Goal: Use online tool/utility: Utilize a website feature to perform a specific function

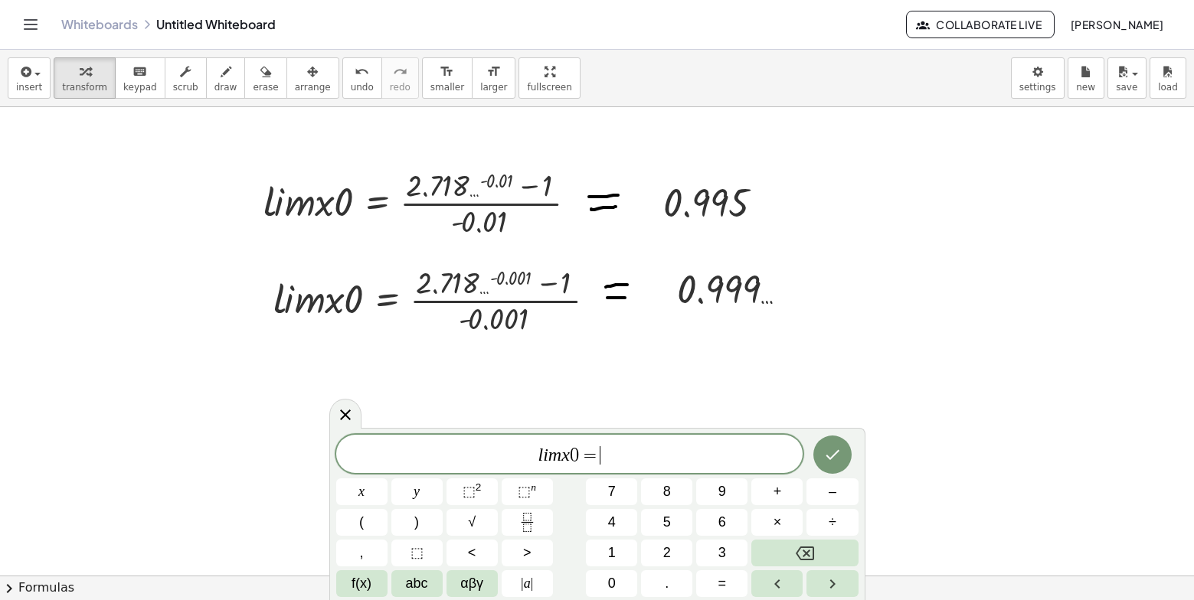
click at [1111, 242] on div at bounding box center [597, 107] width 1194 height 1875
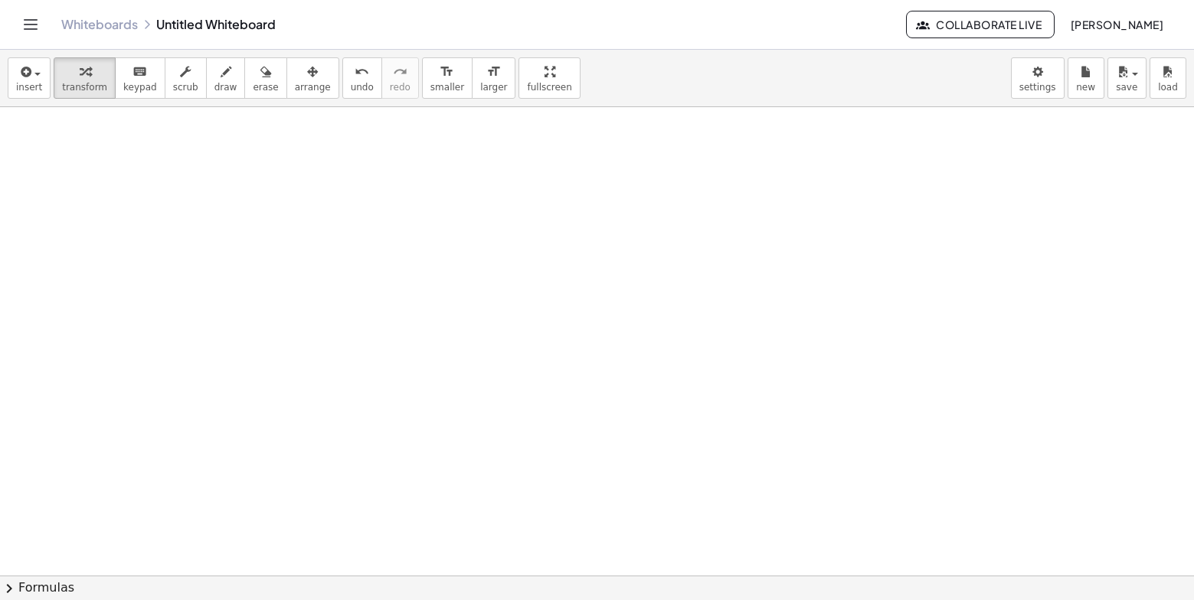
scroll to position [1179, 0]
drag, startPoint x: 198, startPoint y: 274, endPoint x: 145, endPoint y: 282, distance: 53.4
drag, startPoint x: 505, startPoint y: 492, endPoint x: 600, endPoint y: 559, distance: 116.5
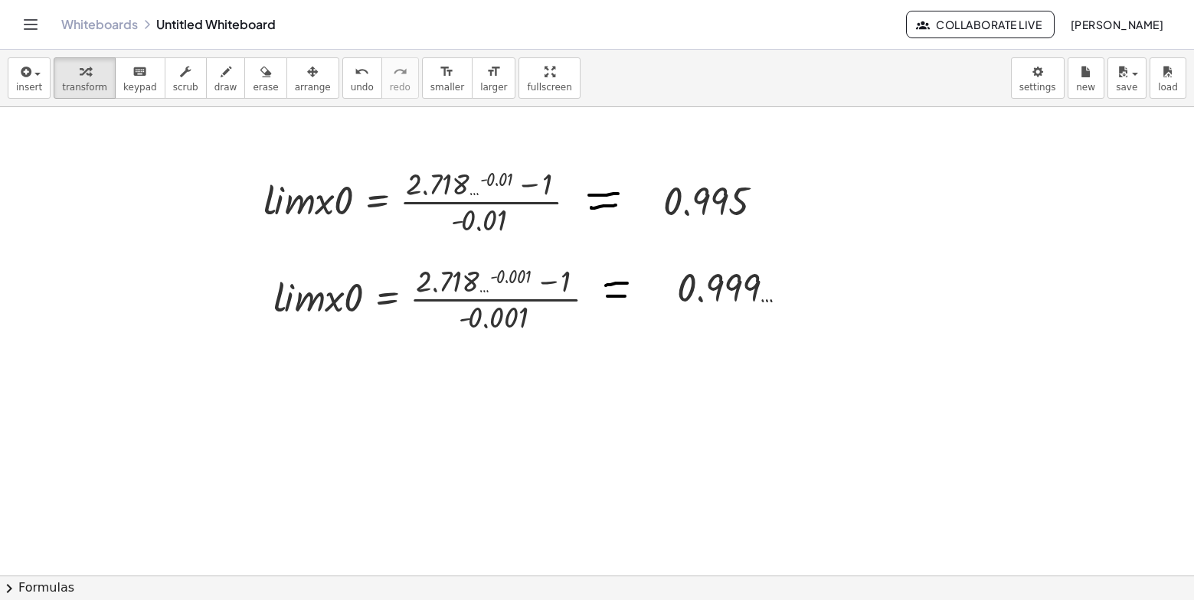
scroll to position [962, 0]
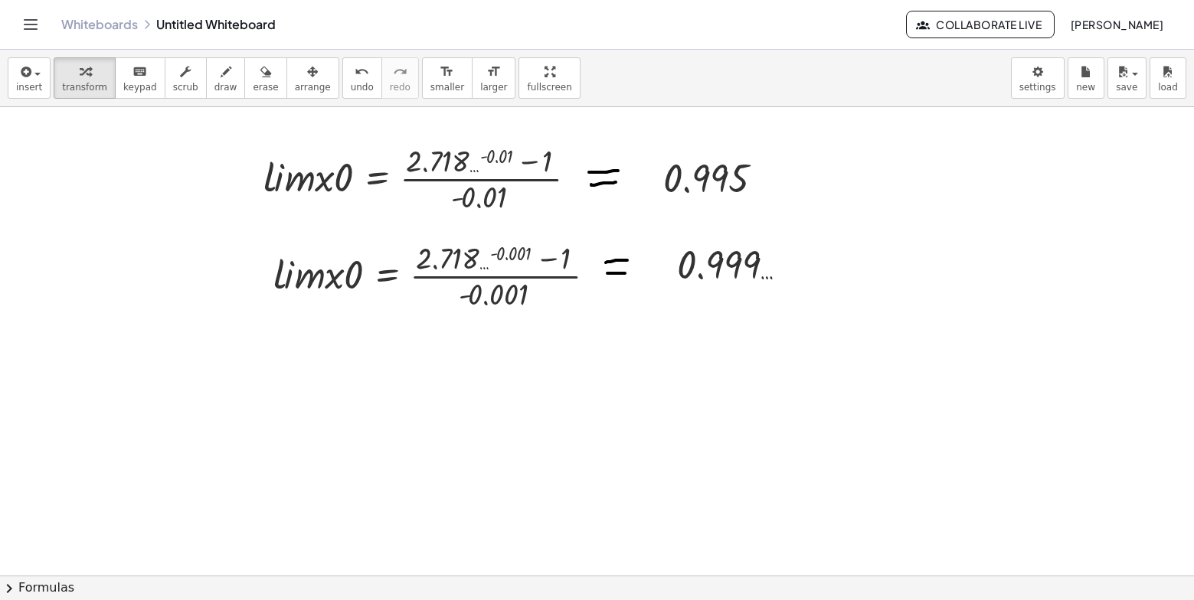
click at [292, 375] on div at bounding box center [597, 82] width 1194 height 1875
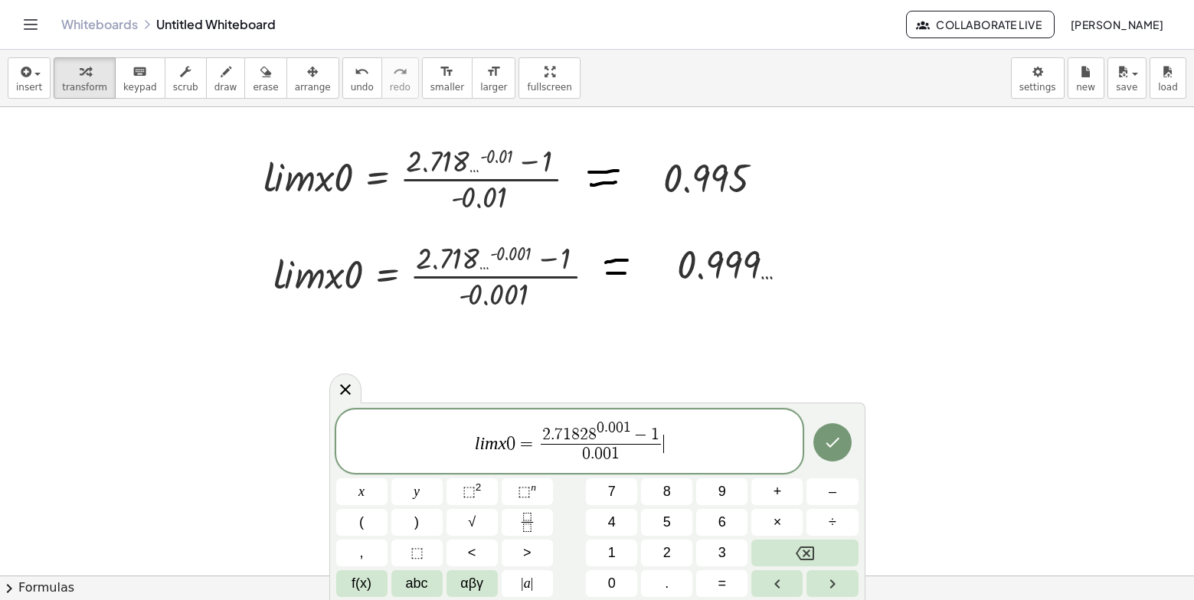
click at [687, 437] on span "l i m x 0 = 2 . 7 1 8 2 8 0 . 0 0 1 − 1 0 . 0 0 1 ​ ​" at bounding box center [569, 442] width 467 height 47
click at [838, 453] on button "Done" at bounding box center [832, 443] width 38 height 38
click at [820, 443] on button "Done" at bounding box center [832, 443] width 38 height 38
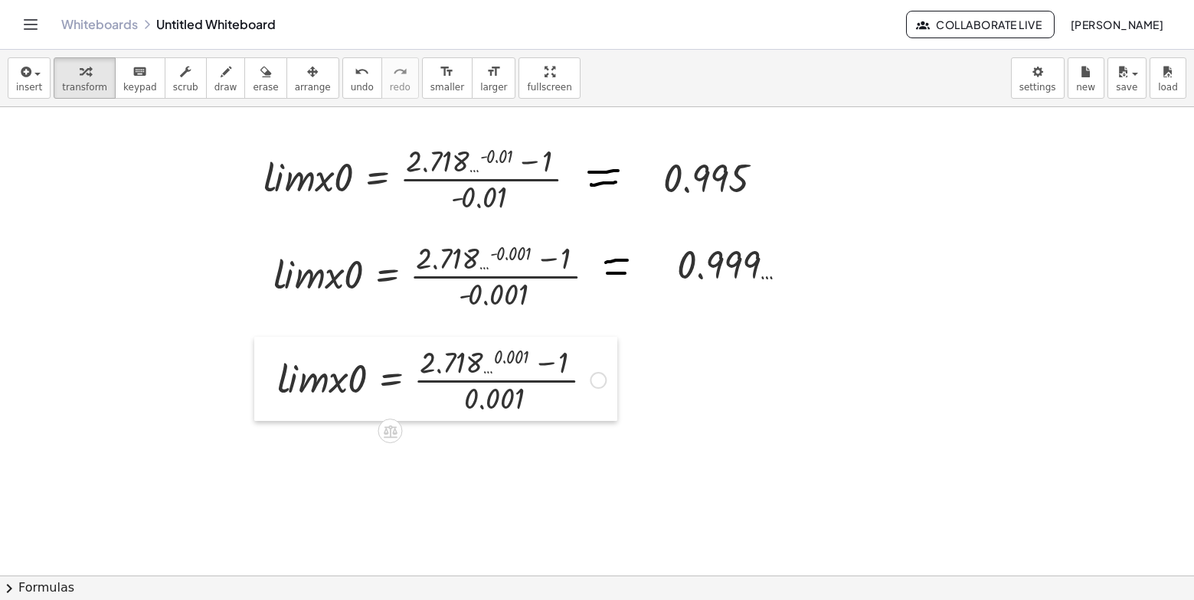
drag, startPoint x: 301, startPoint y: 393, endPoint x: 267, endPoint y: 355, distance: 51.0
click at [267, 355] on div at bounding box center [265, 379] width 23 height 84
click at [206, 67] on button "draw" at bounding box center [226, 77] width 40 height 41
drag, startPoint x: 606, startPoint y: 368, endPoint x: 620, endPoint y: 368, distance: 14.6
click at [620, 368] on div at bounding box center [597, 82] width 1194 height 1875
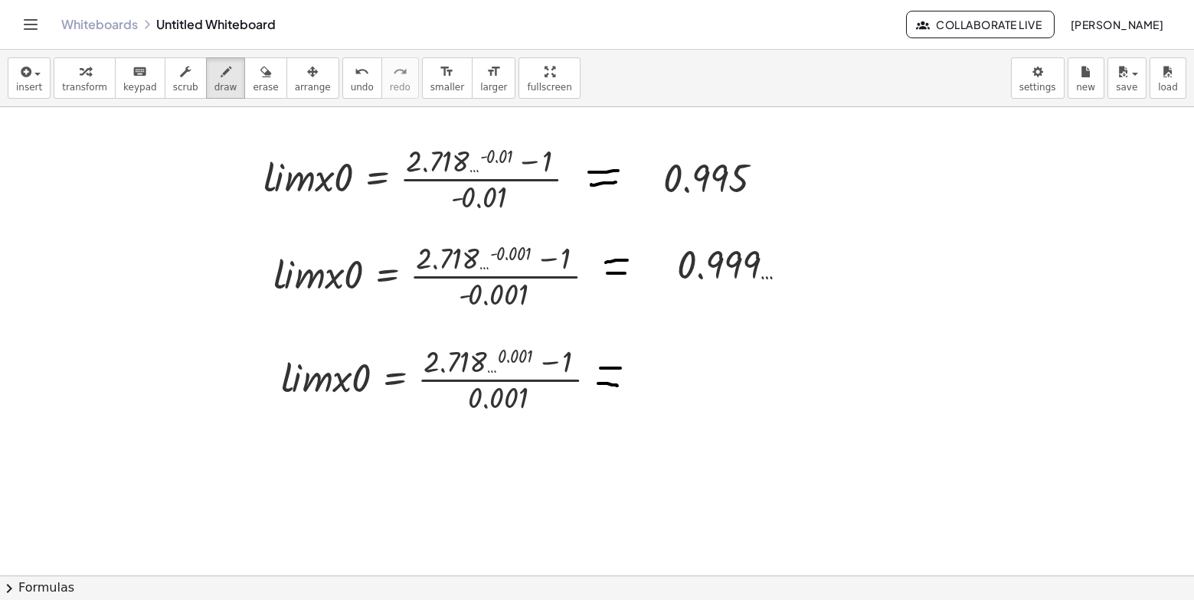
drag, startPoint x: 599, startPoint y: 384, endPoint x: 622, endPoint y: 386, distance: 23.1
click at [622, 386] on div at bounding box center [597, 82] width 1194 height 1875
click at [91, 70] on div "button" at bounding box center [84, 71] width 45 height 18
click at [699, 370] on div at bounding box center [597, 82] width 1194 height 1875
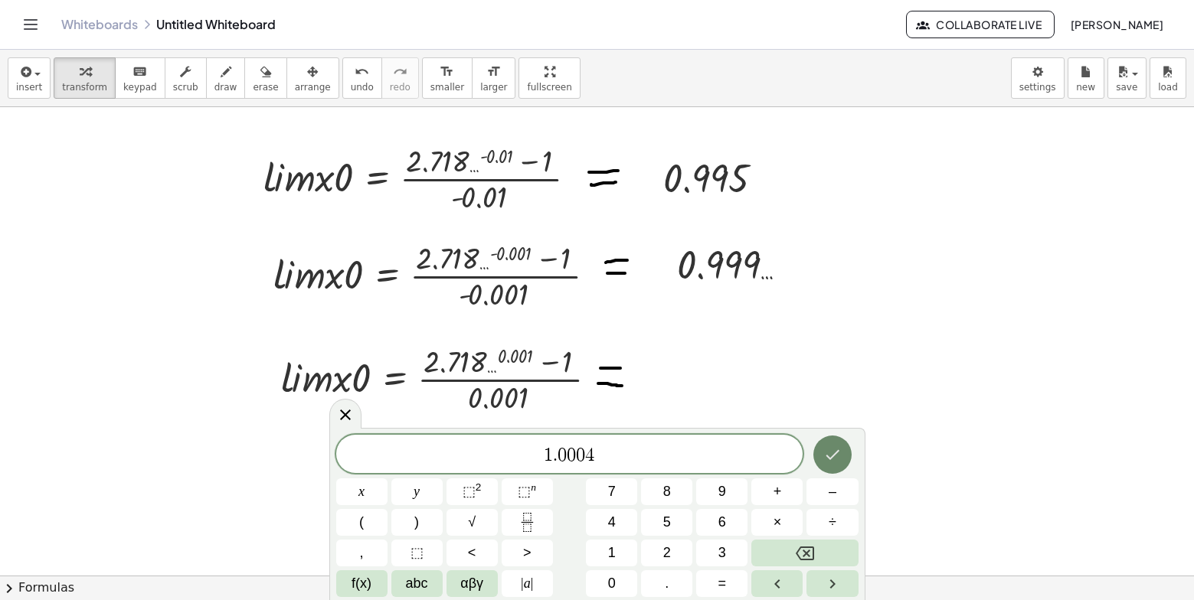
click at [831, 454] on icon "Done" at bounding box center [832, 455] width 18 height 18
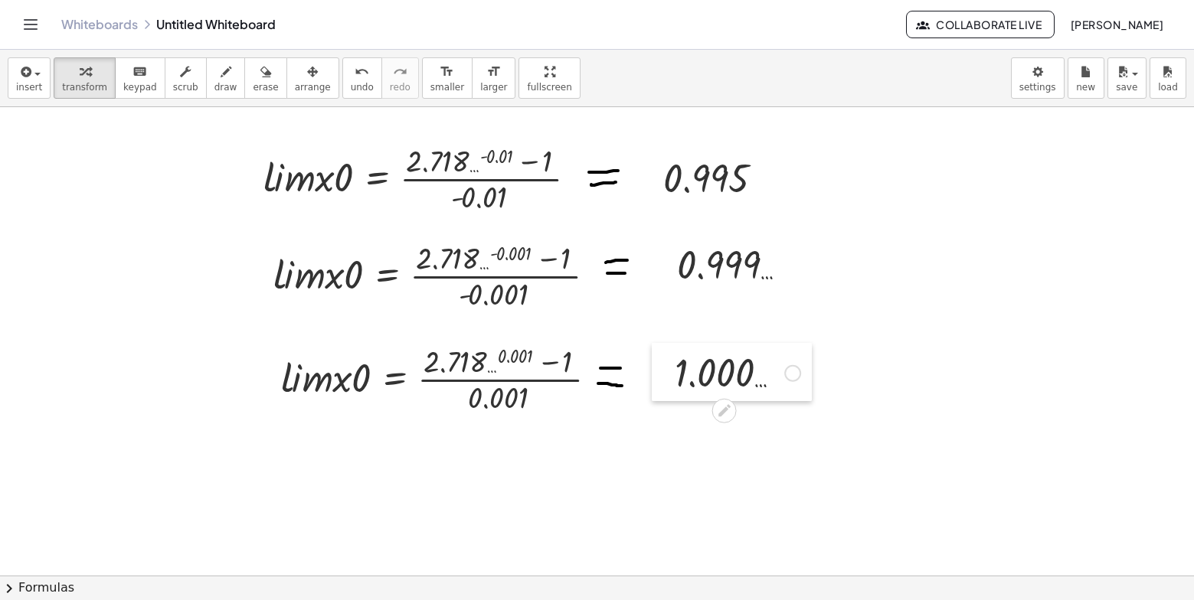
drag, startPoint x: 713, startPoint y: 386, endPoint x: 666, endPoint y: 359, distance: 53.9
click at [666, 359] on div at bounding box center [663, 372] width 23 height 58
click at [731, 404] on icon at bounding box center [724, 411] width 16 height 16
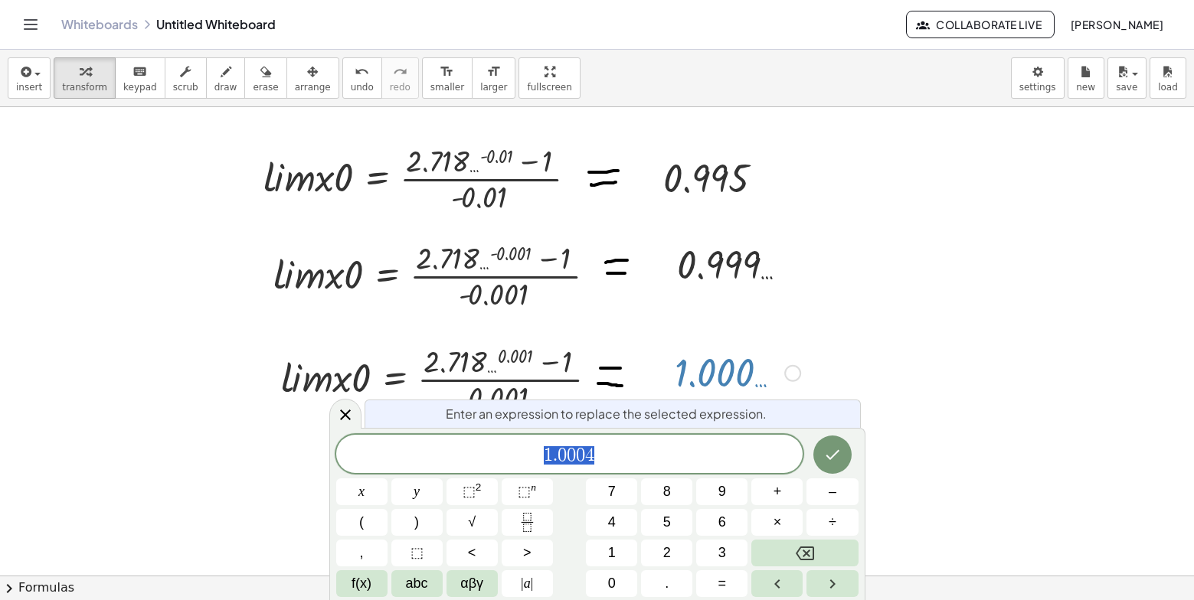
click at [850, 290] on div at bounding box center [597, 82] width 1194 height 1875
click at [830, 453] on icon "Done" at bounding box center [832, 455] width 18 height 18
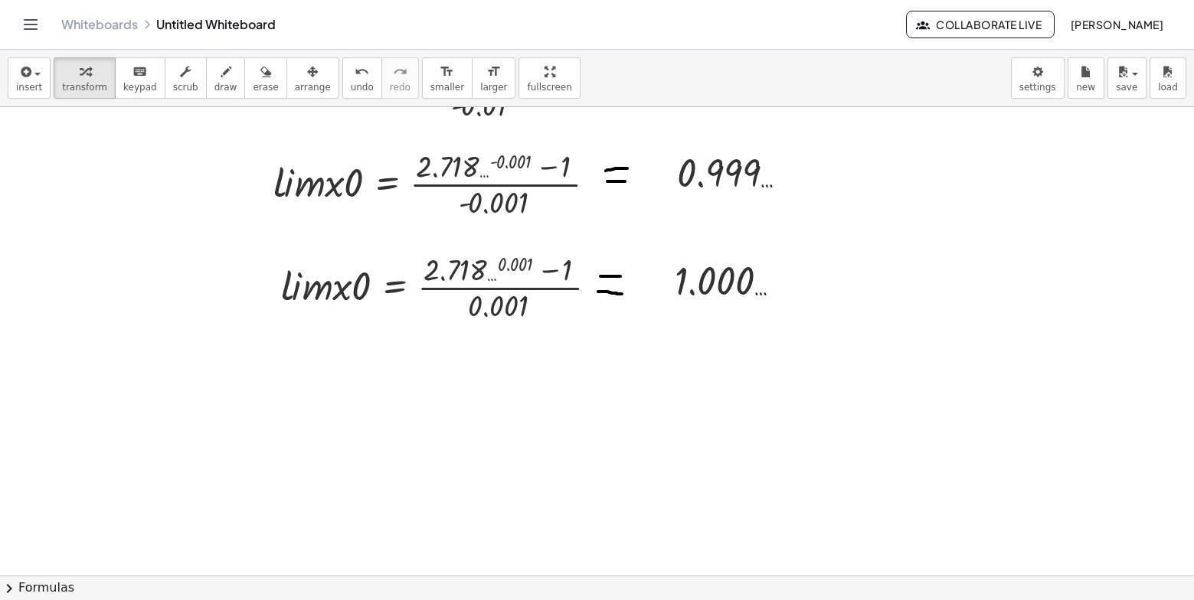
scroll to position [1115, 0]
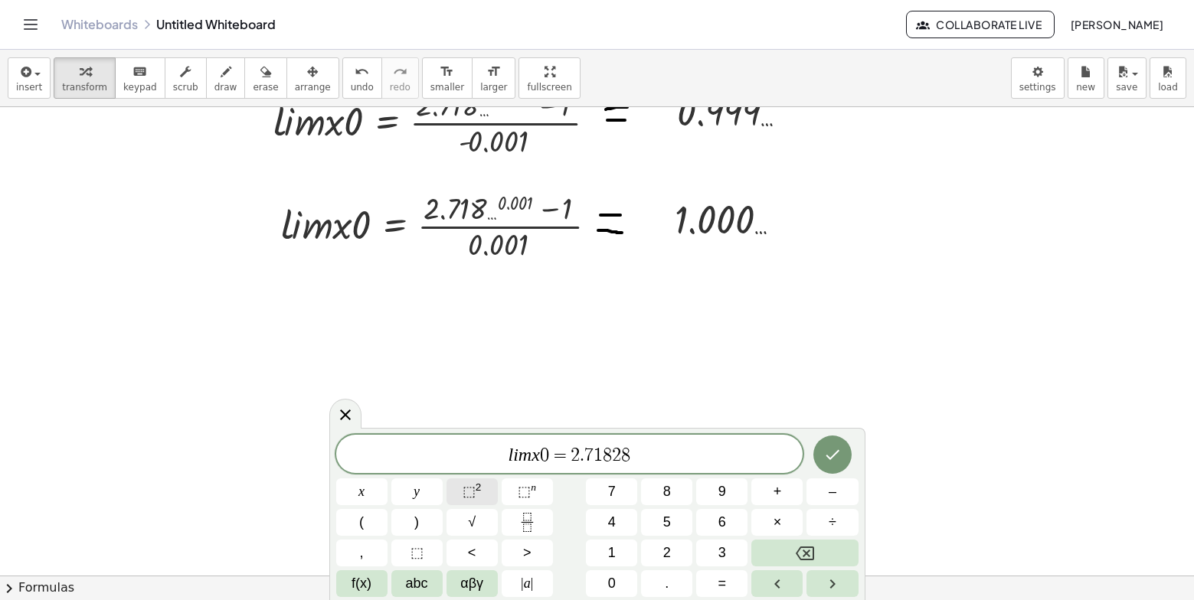
click at [471, 485] on span "⬚" at bounding box center [469, 491] width 13 height 15
click at [619, 450] on span "0" at bounding box center [620, 448] width 8 height 17
click at [623, 450] on span "0" at bounding box center [620, 448] width 8 height 17
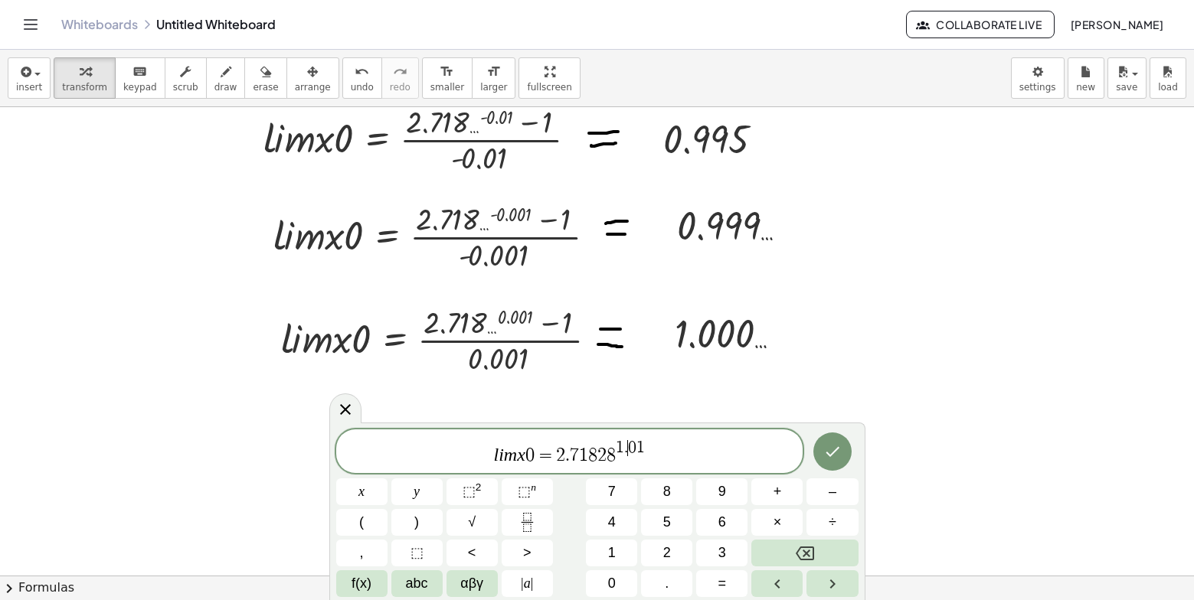
scroll to position [1039, 0]
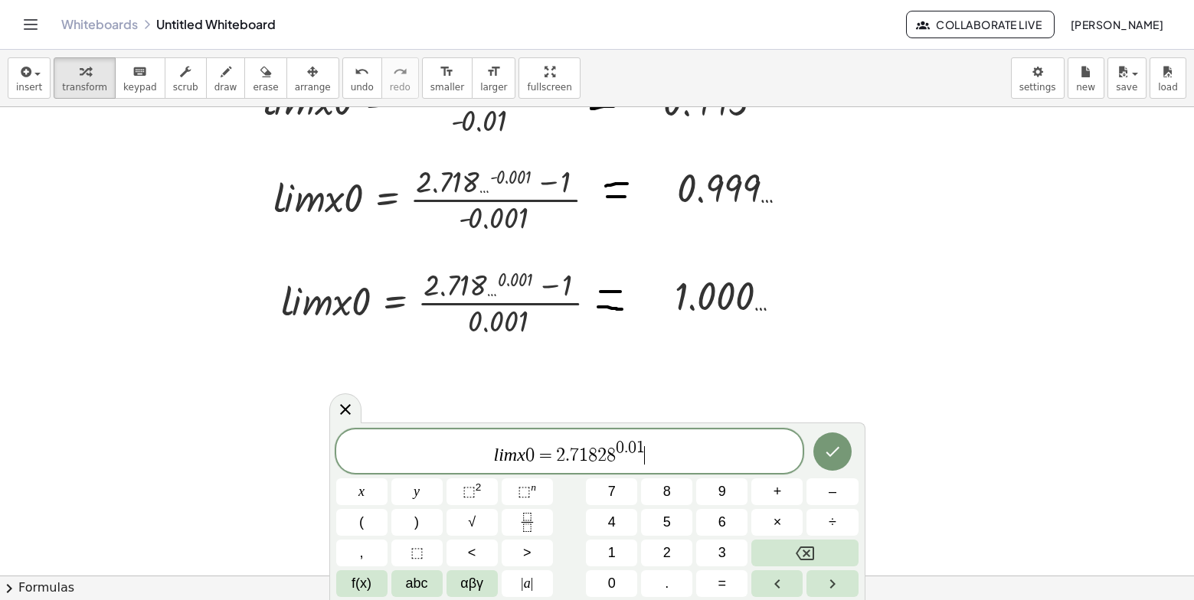
click at [647, 452] on span "l i m x 0 = 2 . 7 1 8 2 8 0 . 0 1 ​" at bounding box center [569, 453] width 467 height 28
click at [826, 492] on button "–" at bounding box center [831, 492] width 51 height 27
click at [605, 551] on button "1" at bounding box center [611, 553] width 51 height 27
click at [541, 455] on span "2" at bounding box center [545, 456] width 9 height 18
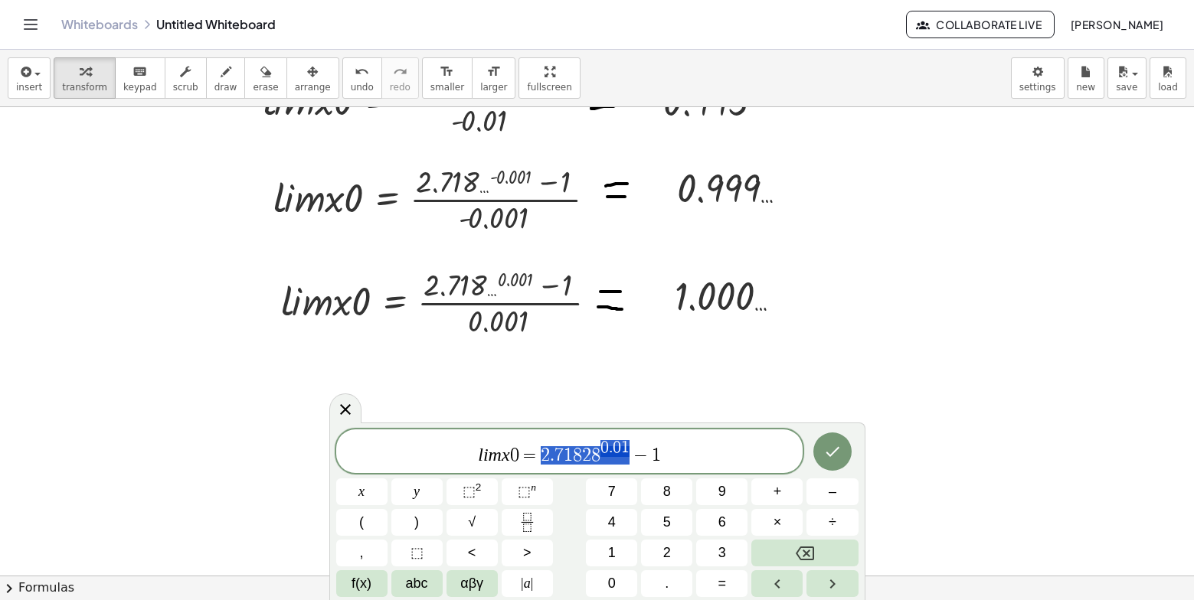
drag, startPoint x: 541, startPoint y: 455, endPoint x: 627, endPoint y: 448, distance: 86.8
click at [642, 455] on span "−" at bounding box center [641, 456] width 22 height 18
drag, startPoint x: 684, startPoint y: 453, endPoint x: 539, endPoint y: 458, distance: 144.9
click at [539, 458] on span "l i m x 0 = 2 . 7 1 8 2 8 0 . 0 1 − 1" at bounding box center [569, 453] width 467 height 28
click at [525, 517] on icon "Fraction" at bounding box center [527, 522] width 19 height 19
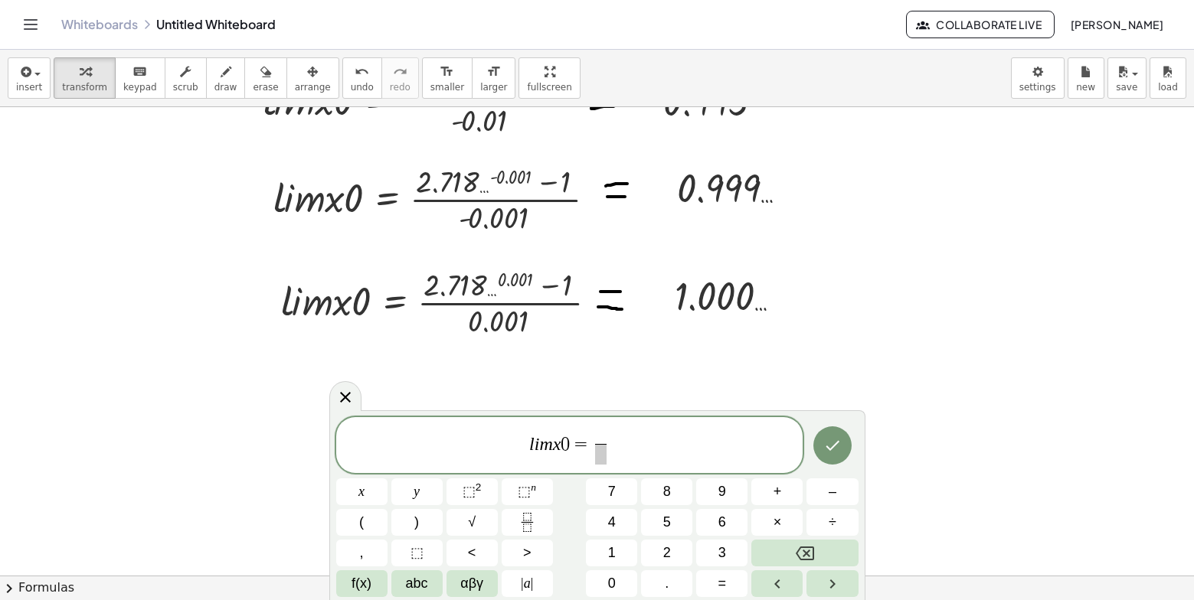
click at [606, 433] on span "​" at bounding box center [600, 436] width 11 height 17
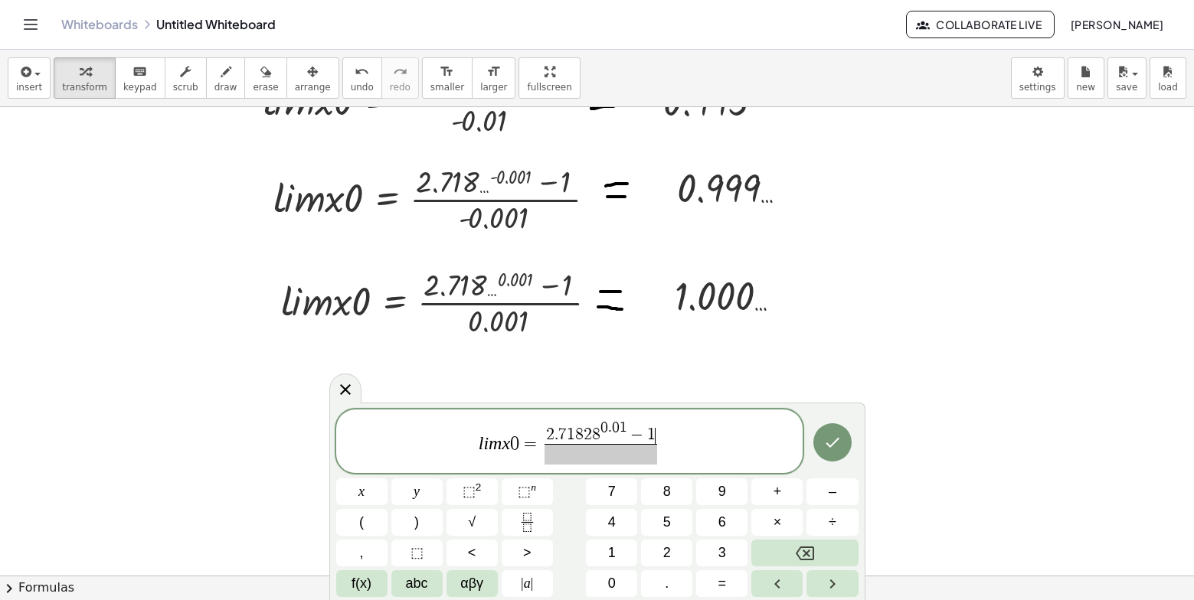
click at [641, 463] on span at bounding box center [601, 454] width 113 height 21
click at [838, 442] on icon "Done" at bounding box center [832, 442] width 18 height 18
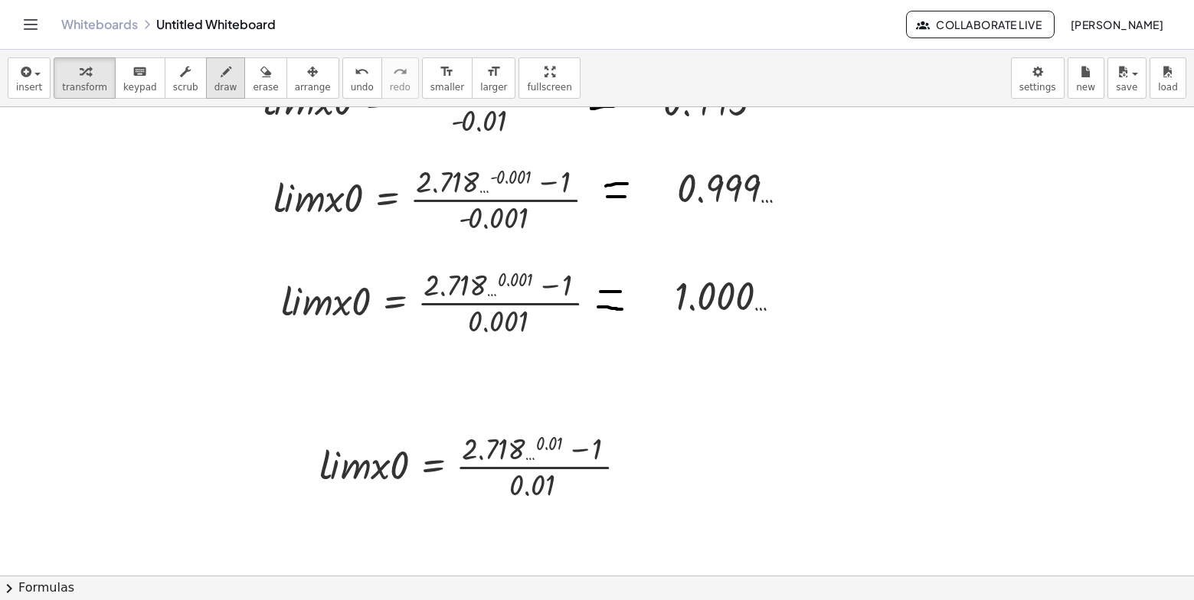
click at [206, 80] on button "draw" at bounding box center [226, 77] width 40 height 41
drag, startPoint x: 634, startPoint y: 452, endPoint x: 656, endPoint y: 448, distance: 21.8
click at [656, 448] on div at bounding box center [597, 6] width 1194 height 1875
drag, startPoint x: 634, startPoint y: 463, endPoint x: 669, endPoint y: 463, distance: 35.2
click at [669, 463] on div at bounding box center [597, 6] width 1194 height 1875
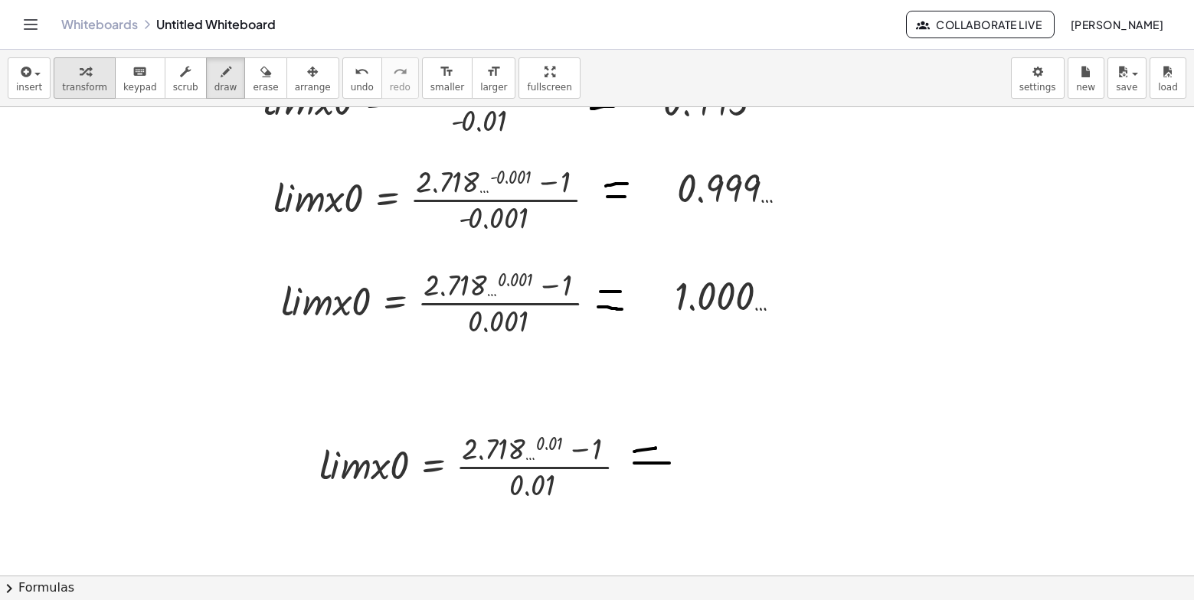
click at [70, 89] on span "transform" at bounding box center [84, 87] width 45 height 11
click at [704, 450] on div at bounding box center [597, 6] width 1194 height 1875
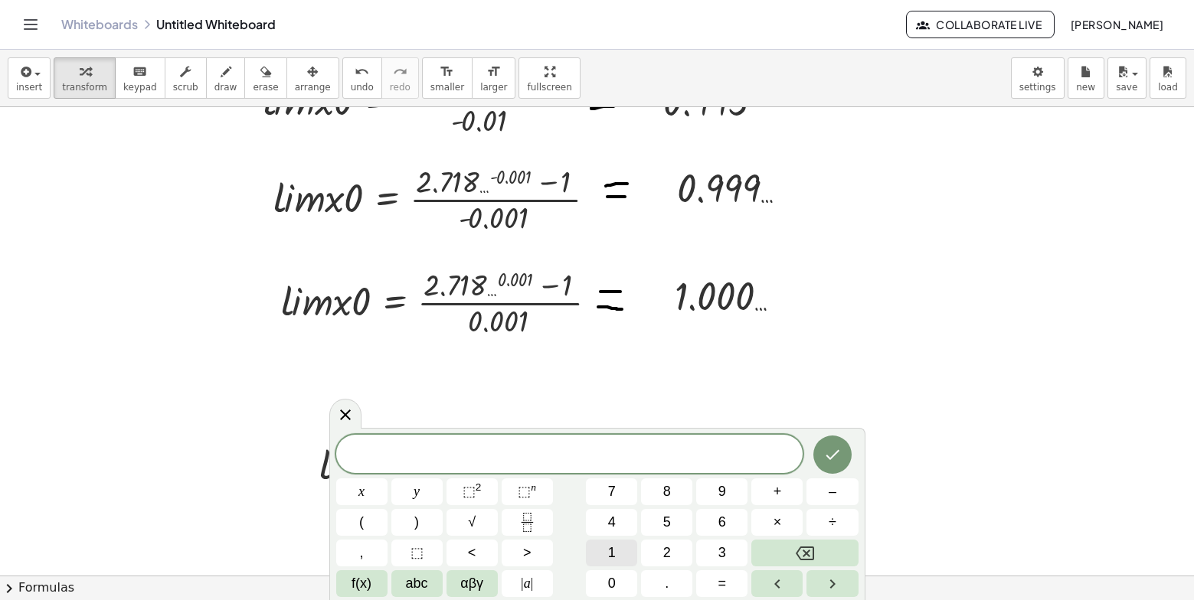
click at [593, 544] on button "1" at bounding box center [611, 553] width 51 height 27
click at [657, 574] on button "." at bounding box center [666, 584] width 51 height 27
click at [624, 577] on button "0" at bounding box center [611, 584] width 51 height 27
click at [624, 574] on button "0" at bounding box center [611, 584] width 51 height 27
click at [651, 519] on button "5" at bounding box center [666, 522] width 51 height 27
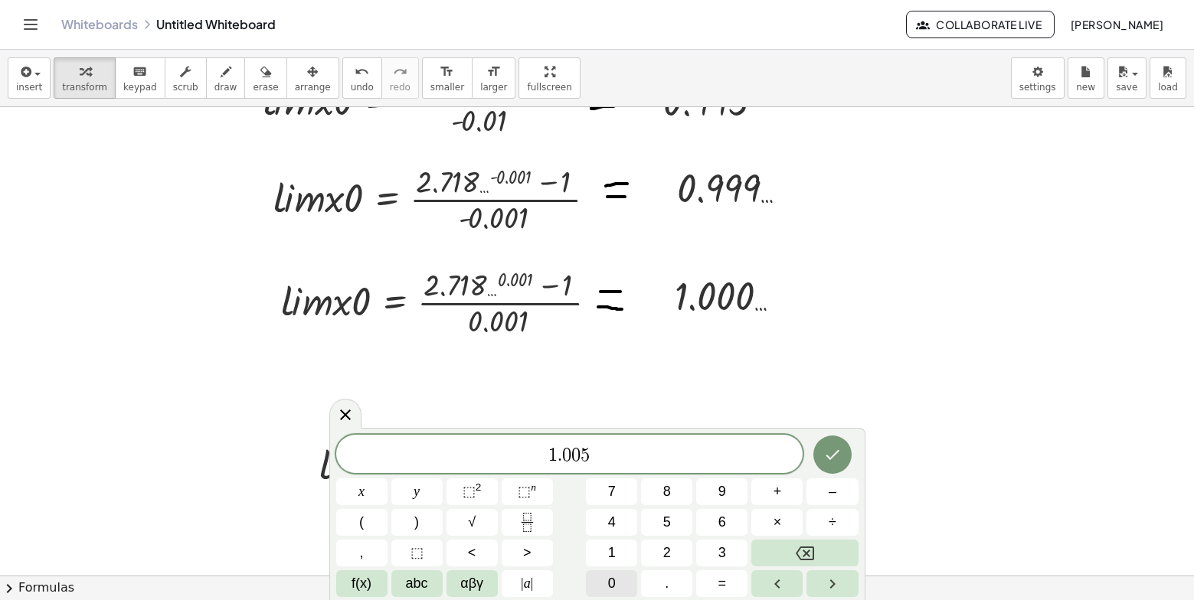
click at [618, 577] on button "0" at bounding box center [611, 584] width 51 height 27
click at [819, 450] on button "Done" at bounding box center [832, 455] width 38 height 38
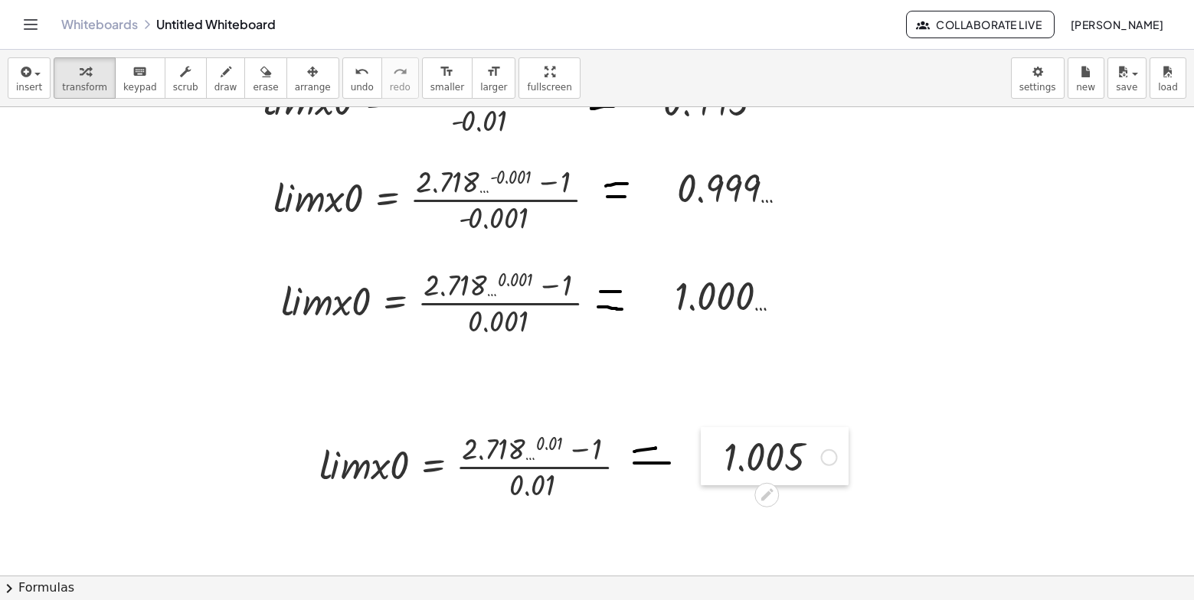
drag, startPoint x: 711, startPoint y: 464, endPoint x: 708, endPoint y: 442, distance: 22.4
click at [708, 442] on div at bounding box center [712, 456] width 23 height 58
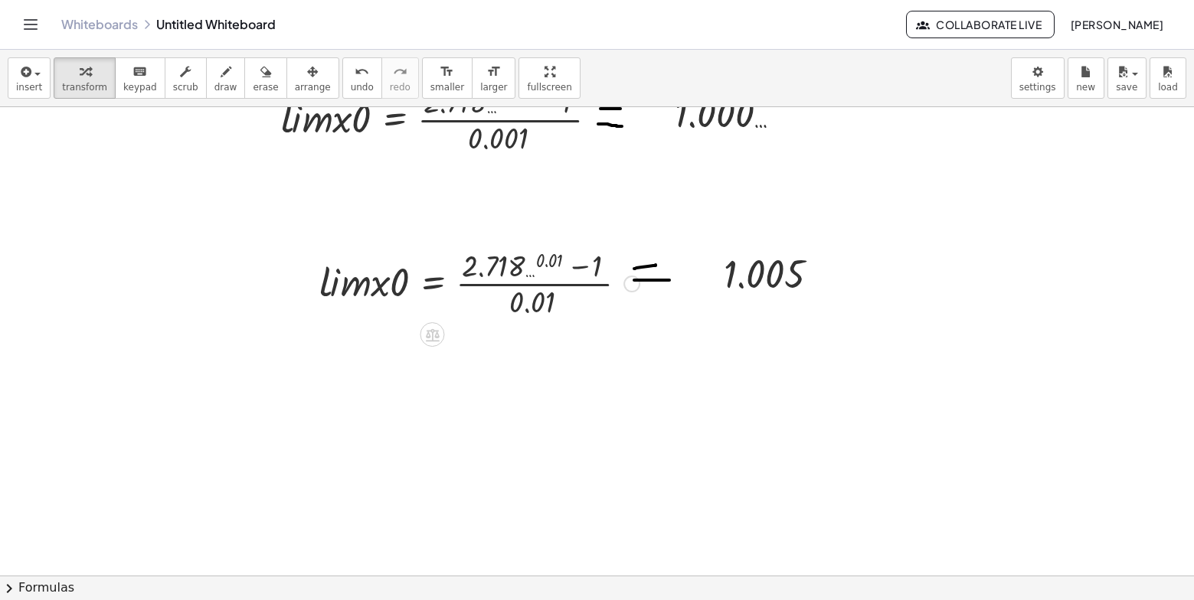
scroll to position [1268, 0]
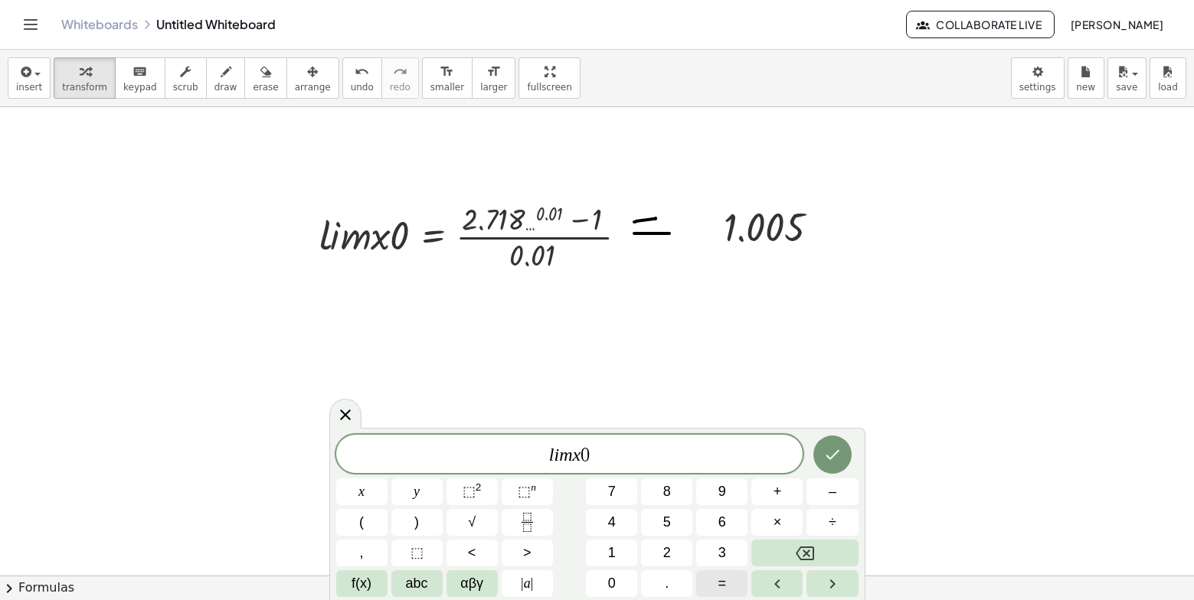
click at [712, 577] on button "=" at bounding box center [721, 584] width 51 height 27
click at [532, 516] on icon "Fraction" at bounding box center [527, 522] width 19 height 19
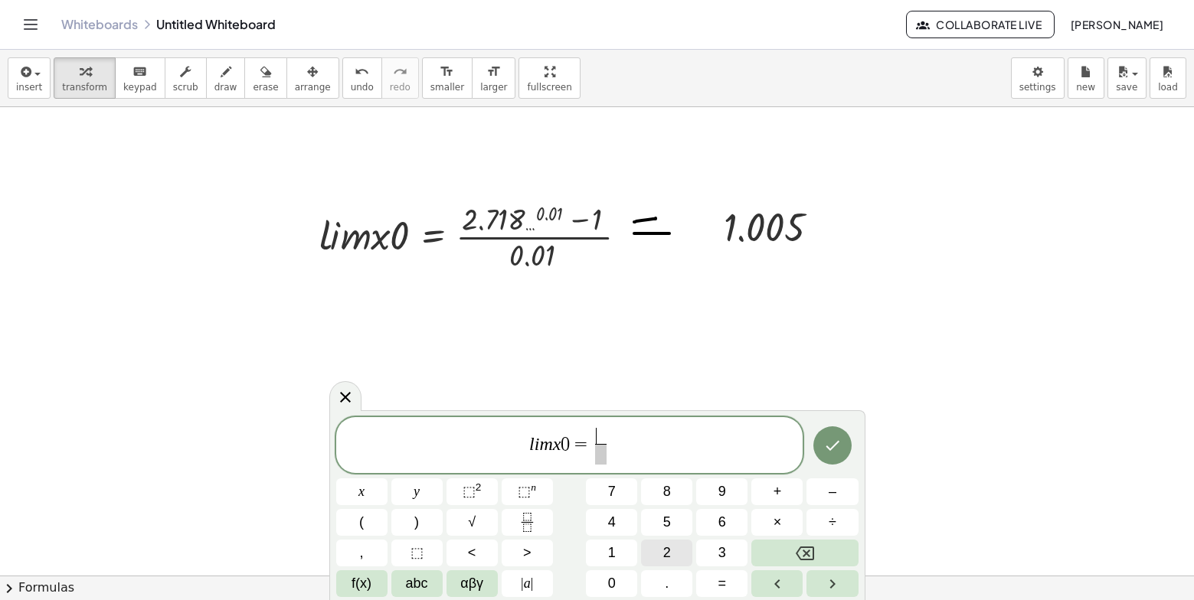
click at [669, 555] on span "2" at bounding box center [667, 553] width 8 height 21
click at [664, 584] on button "." at bounding box center [666, 584] width 51 height 27
click at [617, 498] on button "7" at bounding box center [611, 492] width 51 height 27
click at [608, 563] on button "1" at bounding box center [611, 553] width 51 height 27
click at [672, 496] on button "8" at bounding box center [666, 492] width 51 height 27
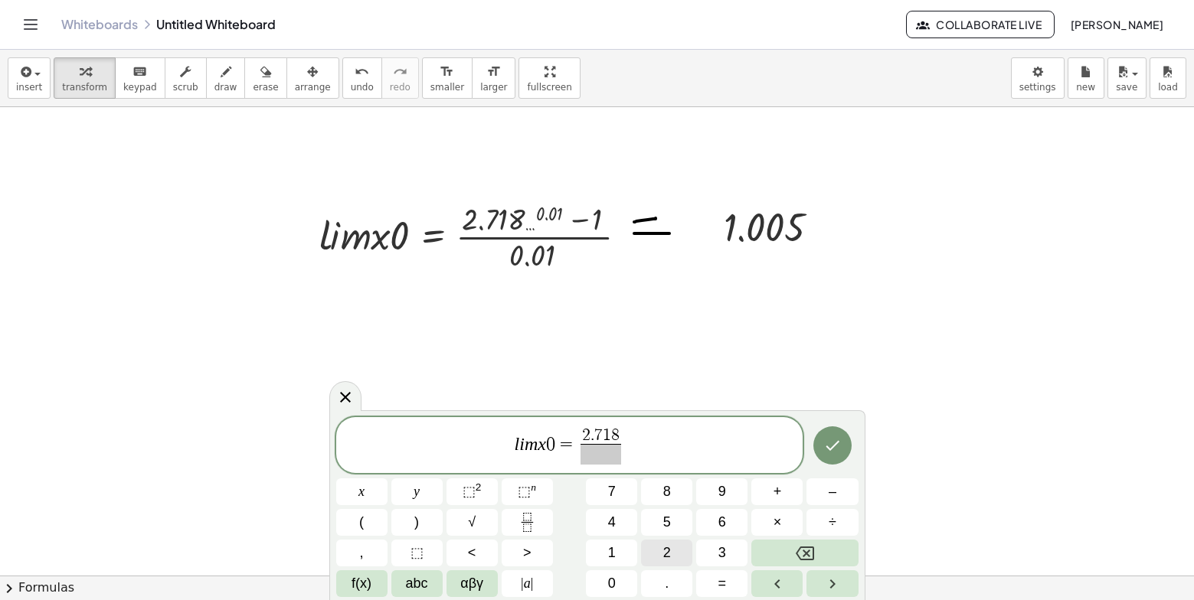
click at [664, 559] on span "2" at bounding box center [667, 553] width 8 height 21
click at [662, 493] on button "8" at bounding box center [666, 492] width 51 height 27
click at [482, 481] on button "⬚ 2" at bounding box center [472, 492] width 51 height 27
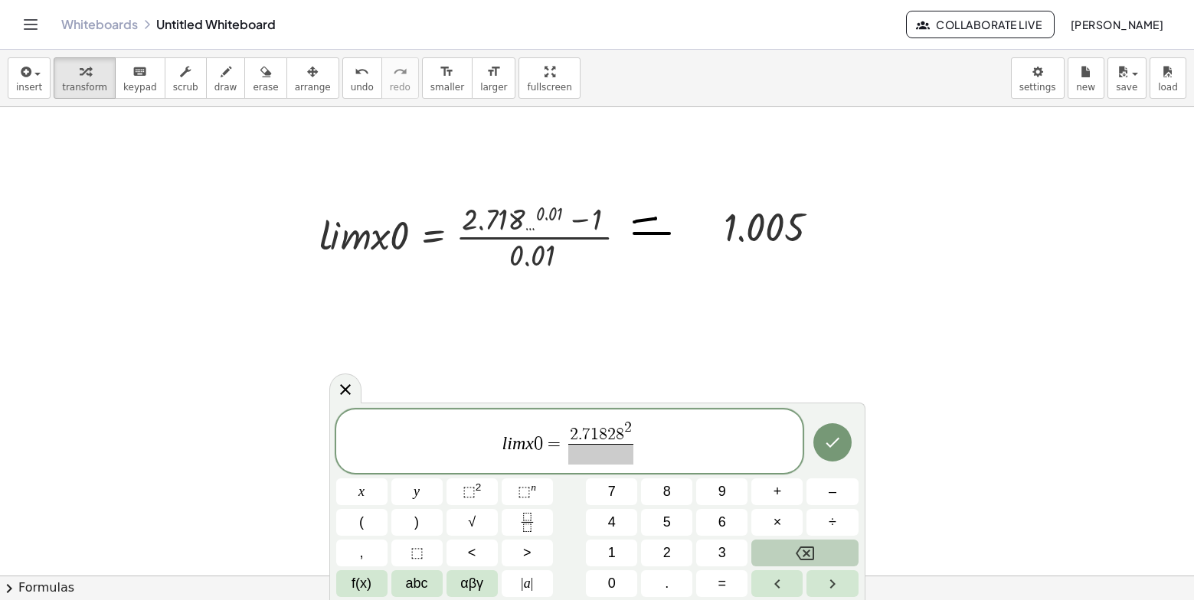
click at [810, 547] on icon "Backspace" at bounding box center [805, 554] width 18 height 14
click at [620, 577] on button "0" at bounding box center [611, 584] width 51 height 27
click at [650, 576] on button "." at bounding box center [666, 584] width 51 height 27
click at [628, 560] on button "1" at bounding box center [611, 553] width 51 height 27
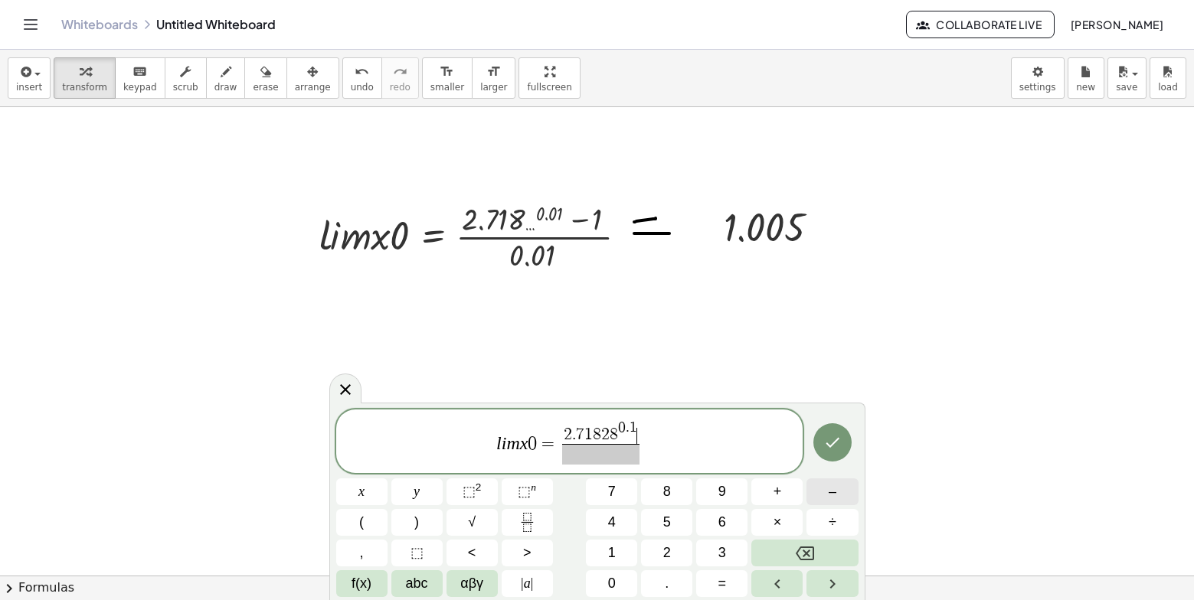
click at [839, 499] on button "–" at bounding box center [831, 492] width 51 height 27
click at [617, 559] on button "1" at bounding box center [611, 553] width 51 height 27
click at [581, 460] on span at bounding box center [600, 454] width 105 height 21
click at [604, 575] on button "0" at bounding box center [611, 584] width 51 height 27
click at [669, 584] on span "." at bounding box center [667, 584] width 4 height 21
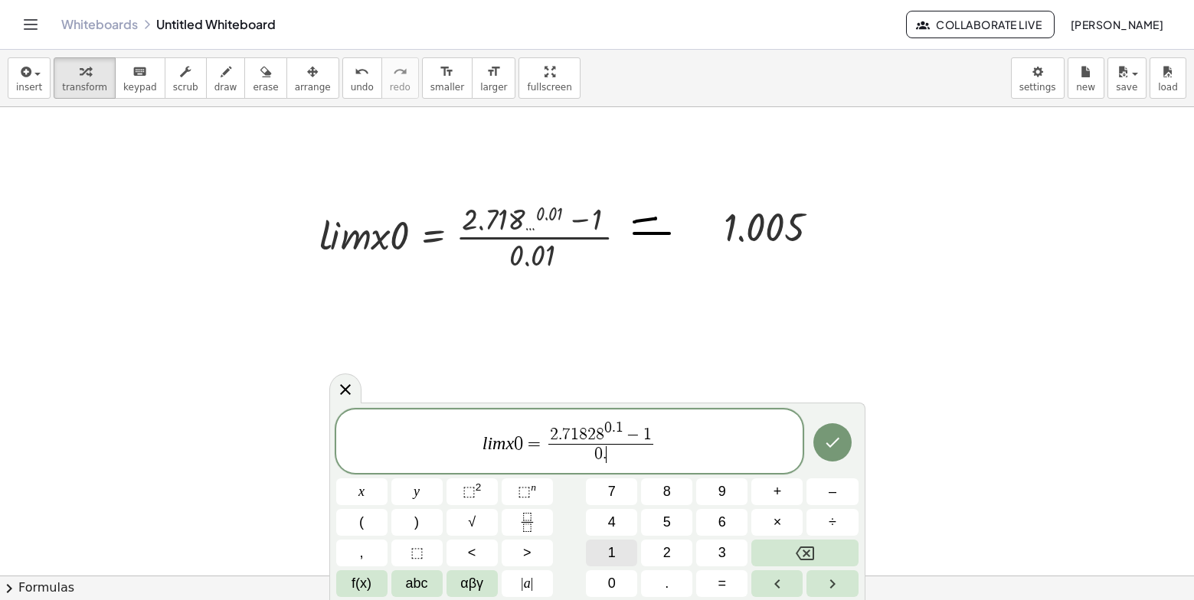
click at [614, 548] on span "1" at bounding box center [612, 553] width 8 height 21
click at [845, 437] on button "Done" at bounding box center [832, 443] width 38 height 38
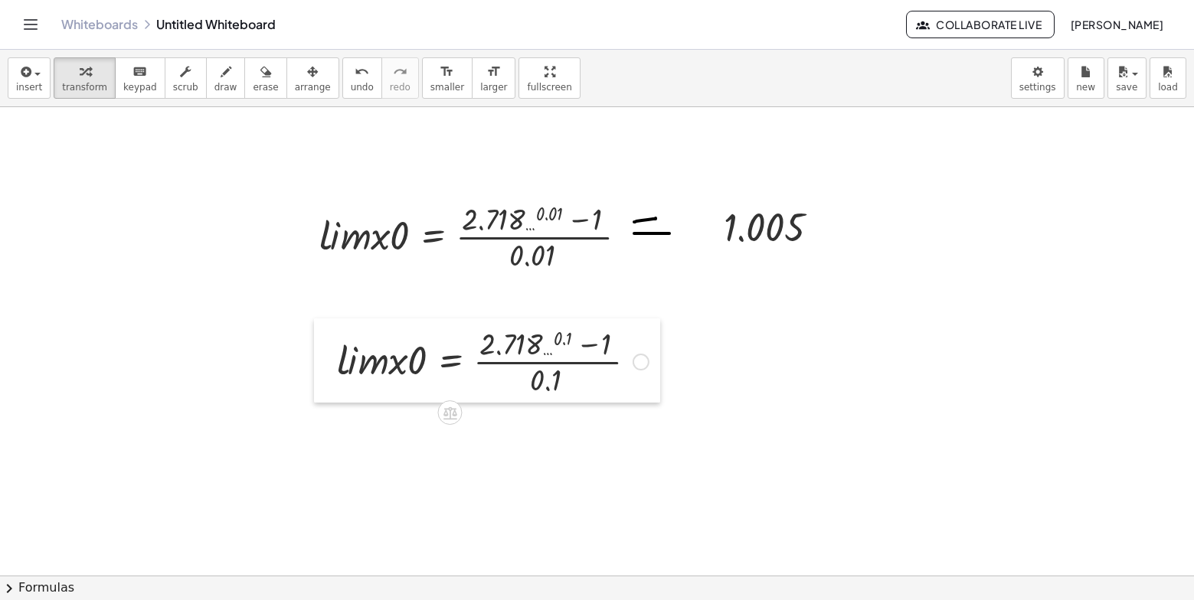
drag, startPoint x: 360, startPoint y: 362, endPoint x: 324, endPoint y: 325, distance: 52.0
click at [324, 325] on div at bounding box center [325, 361] width 23 height 84
drag, startPoint x: 197, startPoint y: 83, endPoint x: 240, endPoint y: 81, distance: 42.9
click at [214, 82] on span "draw" at bounding box center [225, 87] width 23 height 11
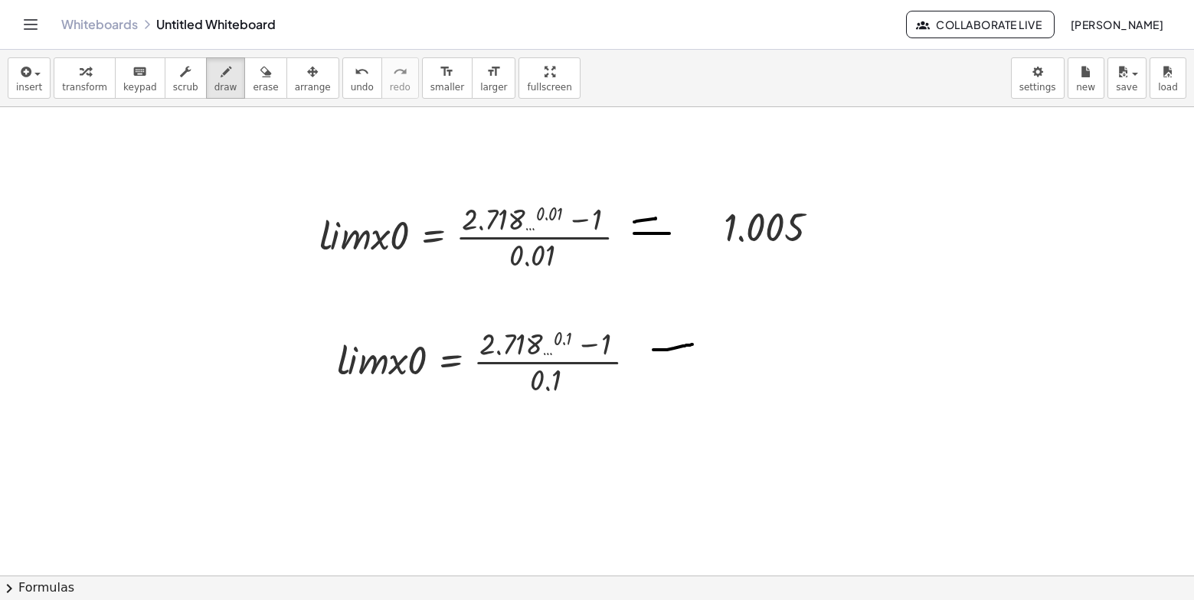
drag, startPoint x: 653, startPoint y: 350, endPoint x: 692, endPoint y: 345, distance: 39.4
drag, startPoint x: 656, startPoint y: 366, endPoint x: 697, endPoint y: 361, distance: 41.7
click at [133, 74] on icon "keyboard" at bounding box center [140, 72] width 15 height 18
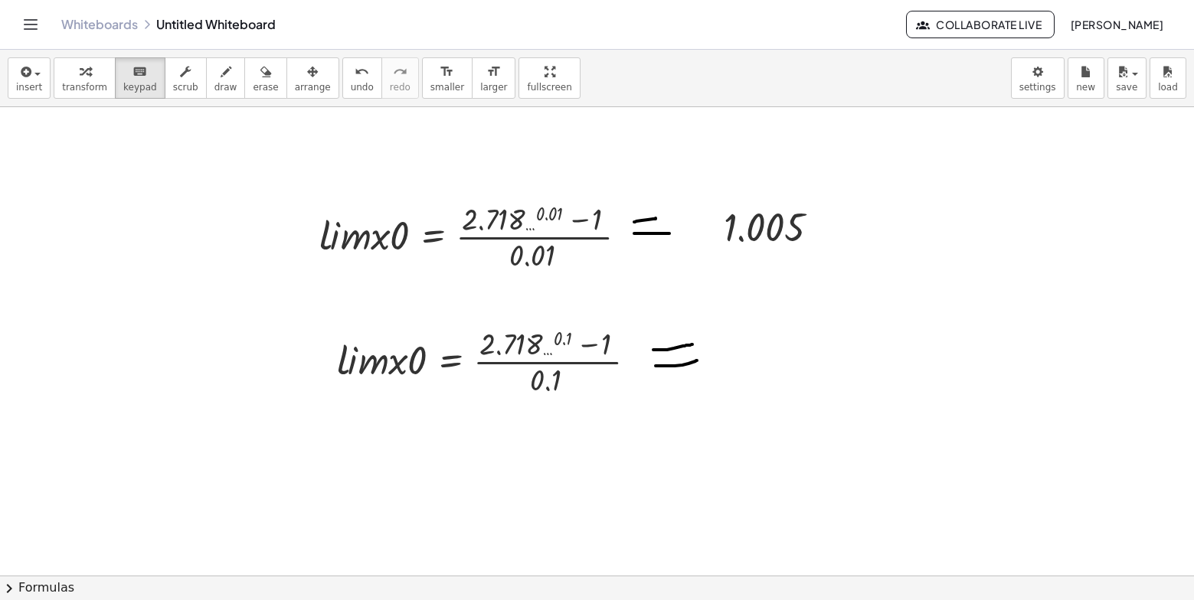
click at [73, 83] on span "transform" at bounding box center [84, 87] width 45 height 11
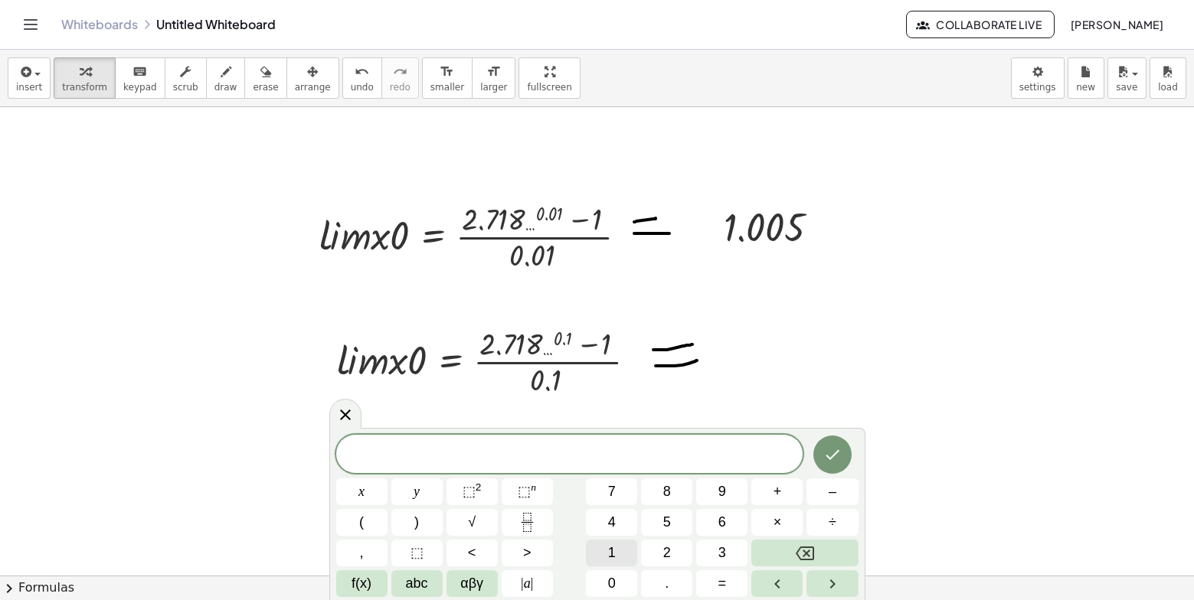
click at [617, 544] on button "1" at bounding box center [611, 553] width 51 height 27
click at [656, 581] on button "." at bounding box center [666, 584] width 51 height 27
click at [615, 589] on span "0" at bounding box center [612, 584] width 8 height 21
click at [673, 518] on button "5" at bounding box center [666, 522] width 51 height 27
click at [614, 496] on span "7" at bounding box center [612, 492] width 8 height 21
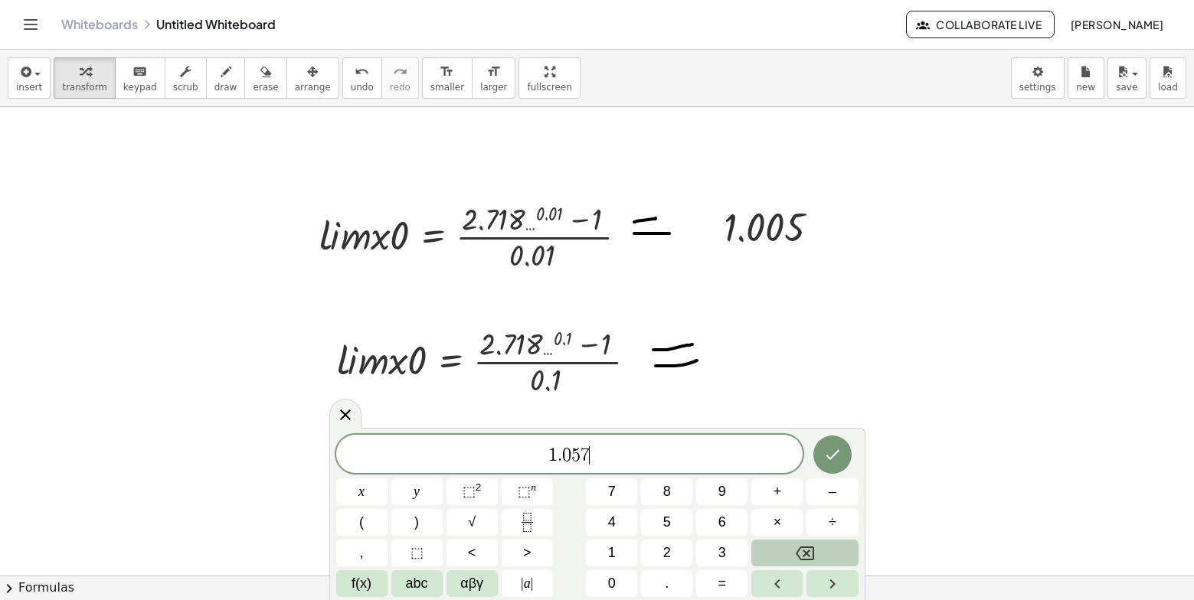
click at [772, 545] on button "Backspace" at bounding box center [804, 553] width 106 height 27
click at [620, 561] on button "1" at bounding box center [611, 553] width 51 height 27
click at [603, 483] on button "7" at bounding box center [611, 492] width 51 height 27
click at [841, 457] on icon "Done" at bounding box center [832, 455] width 18 height 18
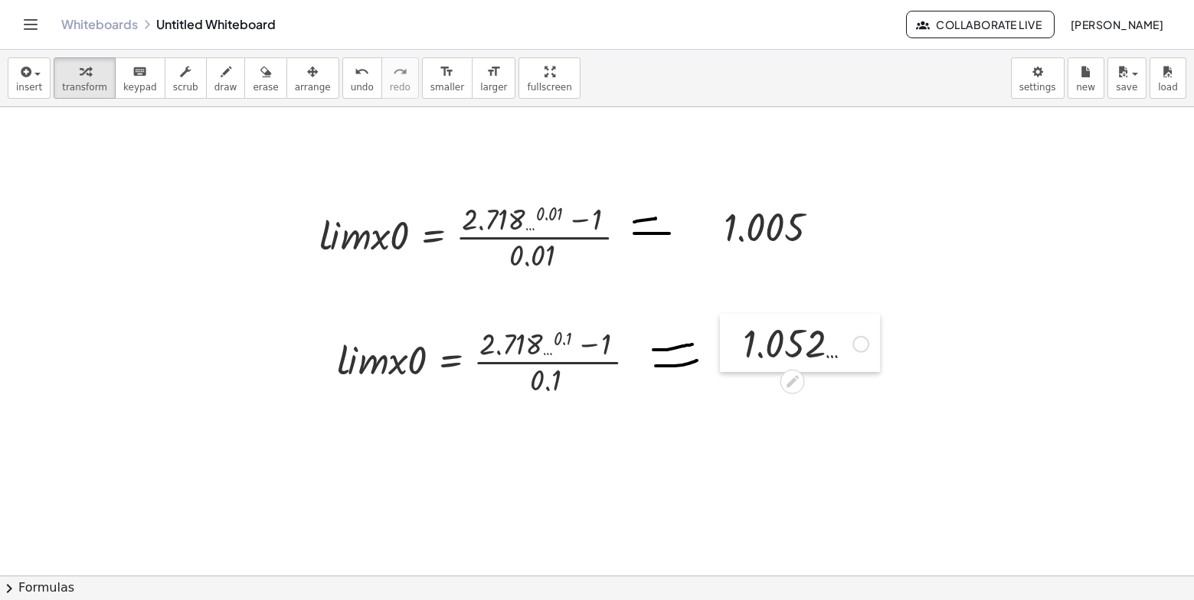
drag, startPoint x: 743, startPoint y: 354, endPoint x: 728, endPoint y: 327, distance: 30.5
click at [728, 327] on div at bounding box center [731, 343] width 23 height 58
click at [796, 388] on icon at bounding box center [792, 382] width 16 height 16
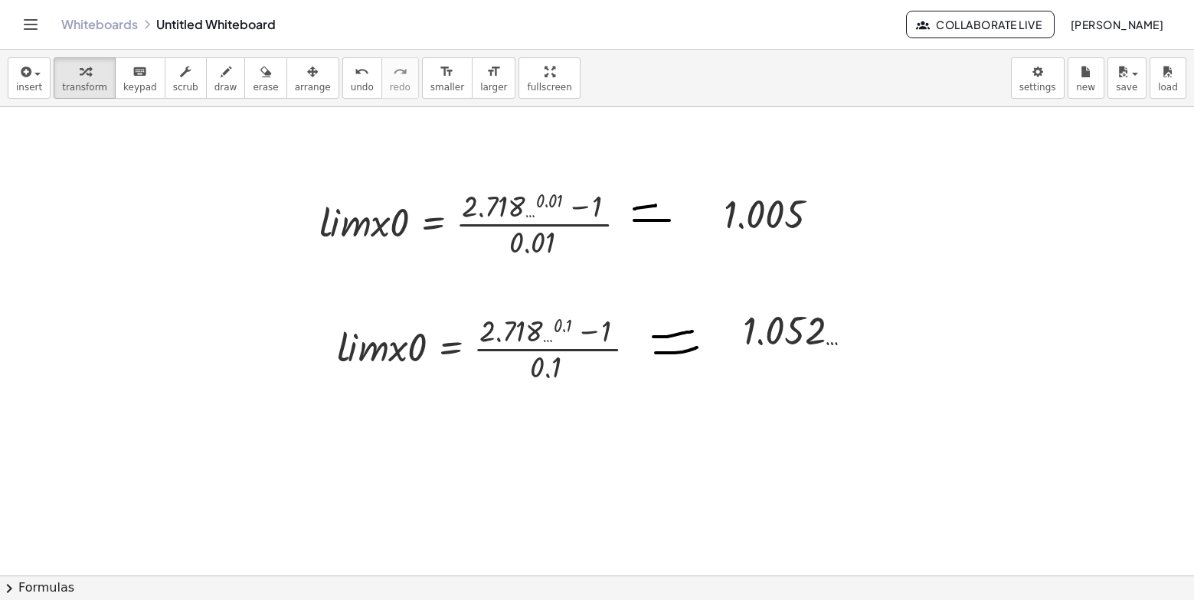
scroll to position [1274, 0]
